Goal: Information Seeking & Learning: Learn about a topic

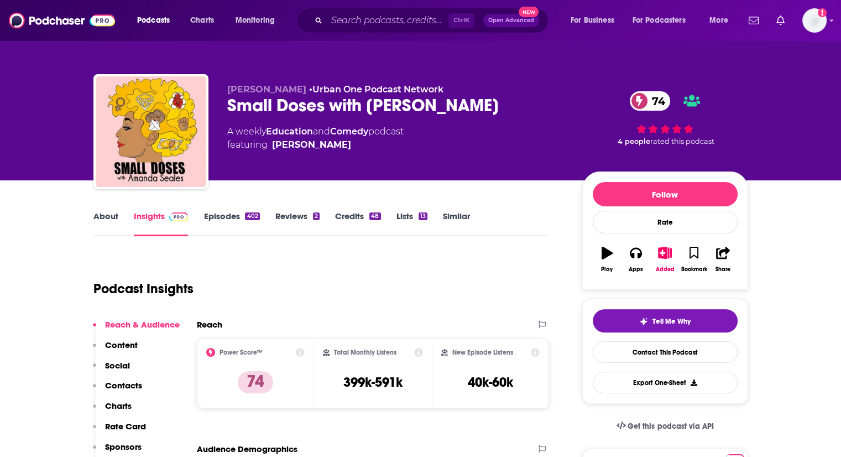
click at [232, 222] on link "Episodes 402" at bounding box center [231, 223] width 56 height 25
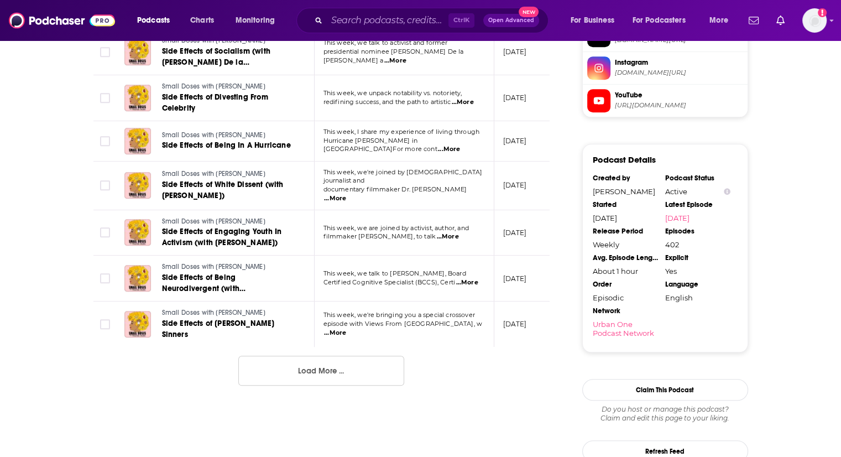
scroll to position [1119, 0]
click at [314, 378] on button "Load More ..." at bounding box center [321, 370] width 166 height 30
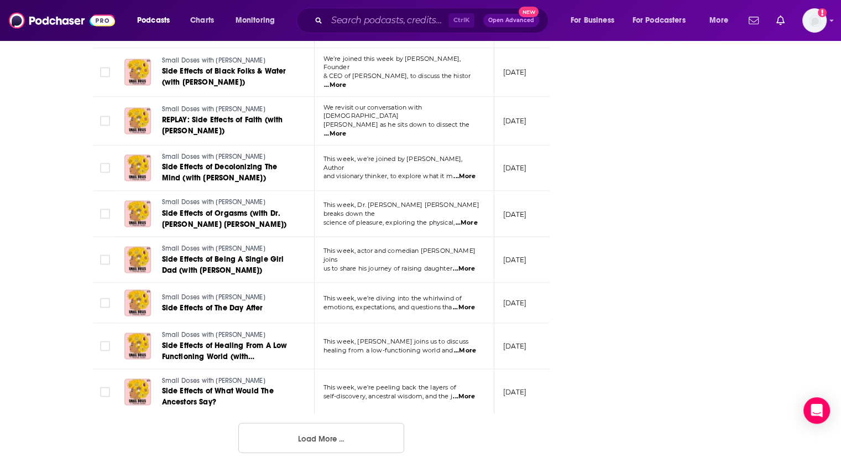
scroll to position [2186, 0]
click at [323, 438] on button "Load More ..." at bounding box center [321, 438] width 166 height 30
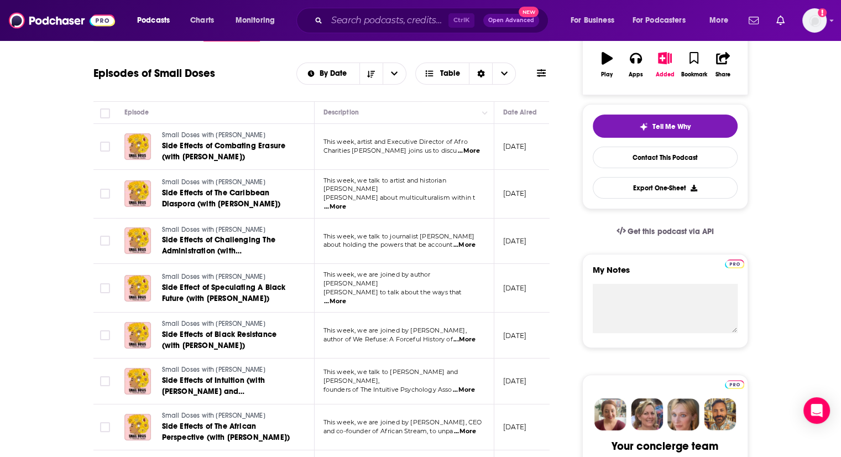
scroll to position [70, 0]
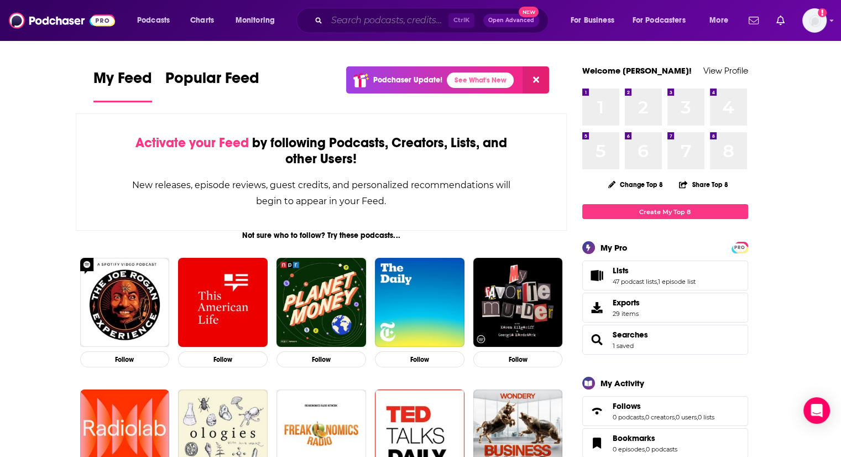
click at [350, 15] on input "Search podcasts, credits, & more..." at bounding box center [388, 21] width 122 height 18
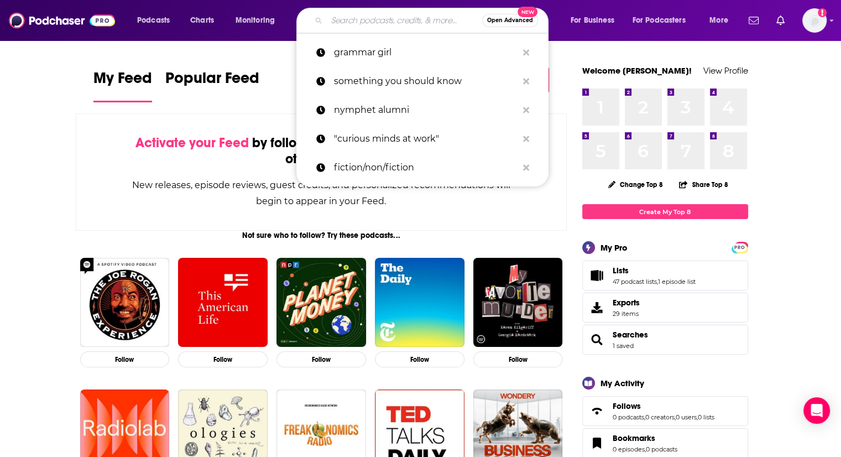
paste input "The Thoughtful Bro"
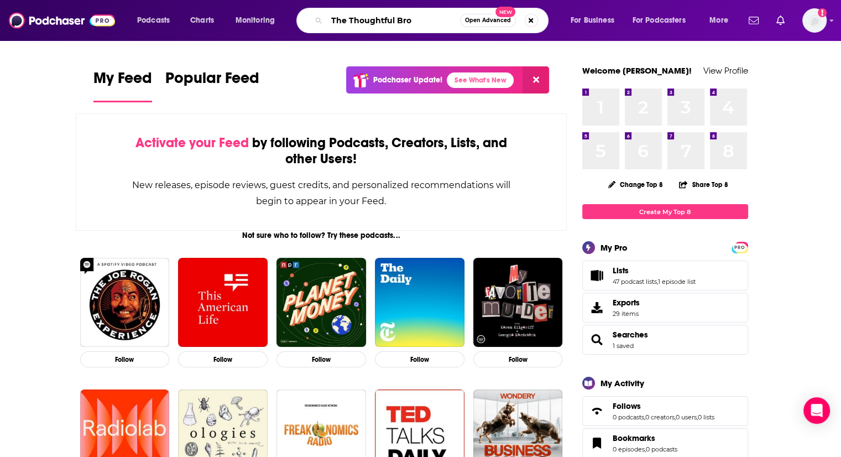
type input "The Thoughtful Bro"
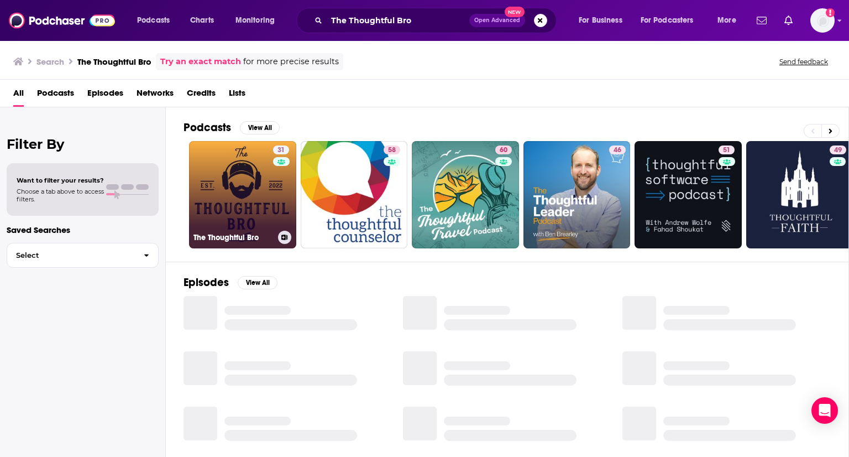
click at [209, 174] on link "31 The Thoughtful Bro" at bounding box center [242, 194] width 107 height 107
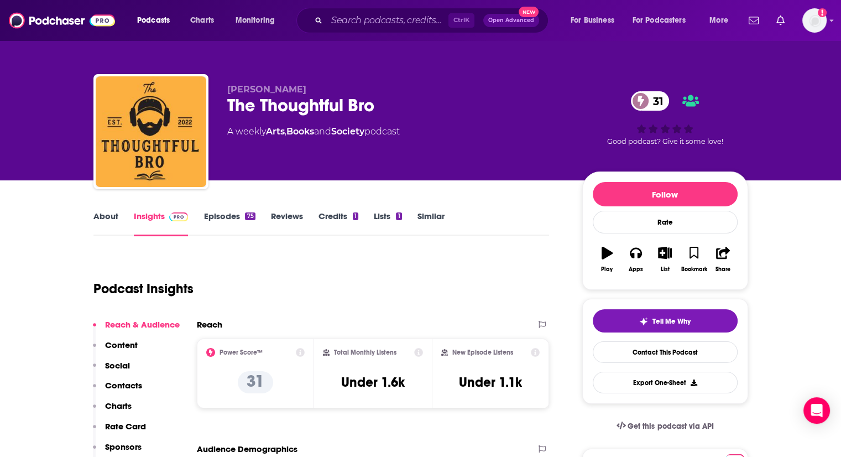
click at [218, 219] on link "Episodes 75" at bounding box center [228, 223] width 51 height 25
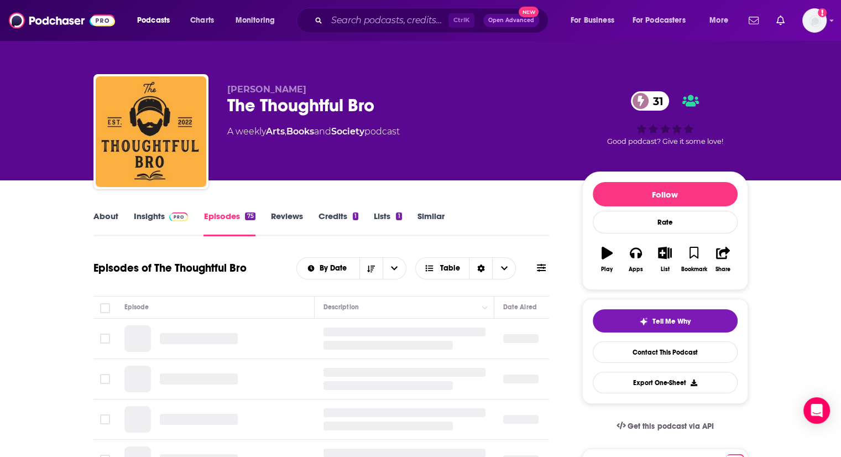
click at [142, 216] on link "Insights" at bounding box center [161, 223] width 55 height 25
